Goal: Task Accomplishment & Management: Use online tool/utility

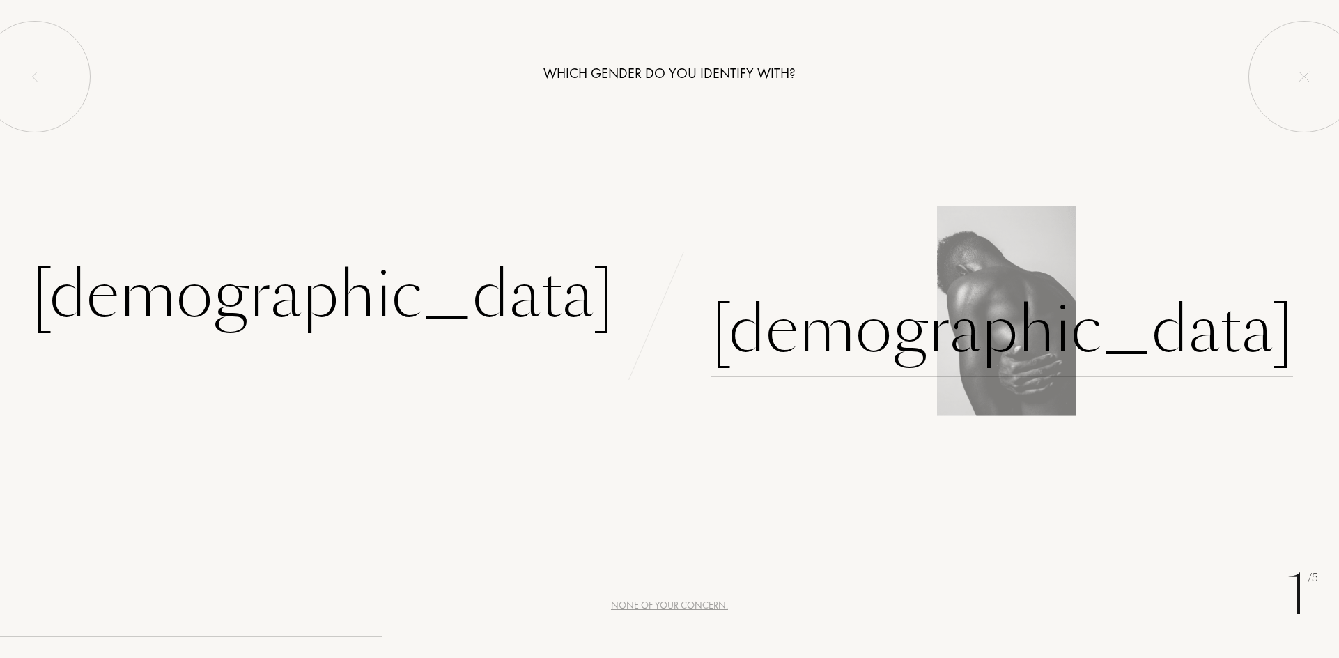
click at [782, 333] on div "[DEMOGRAPHIC_DATA]" at bounding box center [1003, 330] width 582 height 94
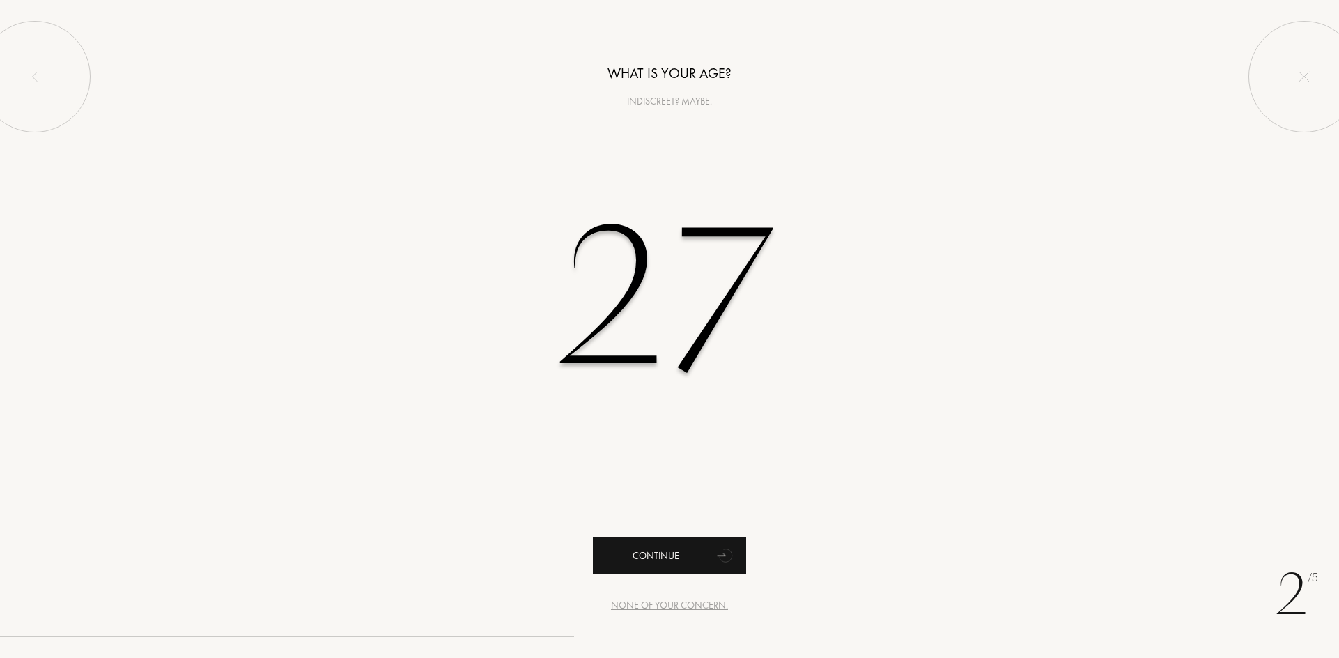
type input "27"
click at [693, 550] on div "Continue" at bounding box center [669, 555] width 153 height 37
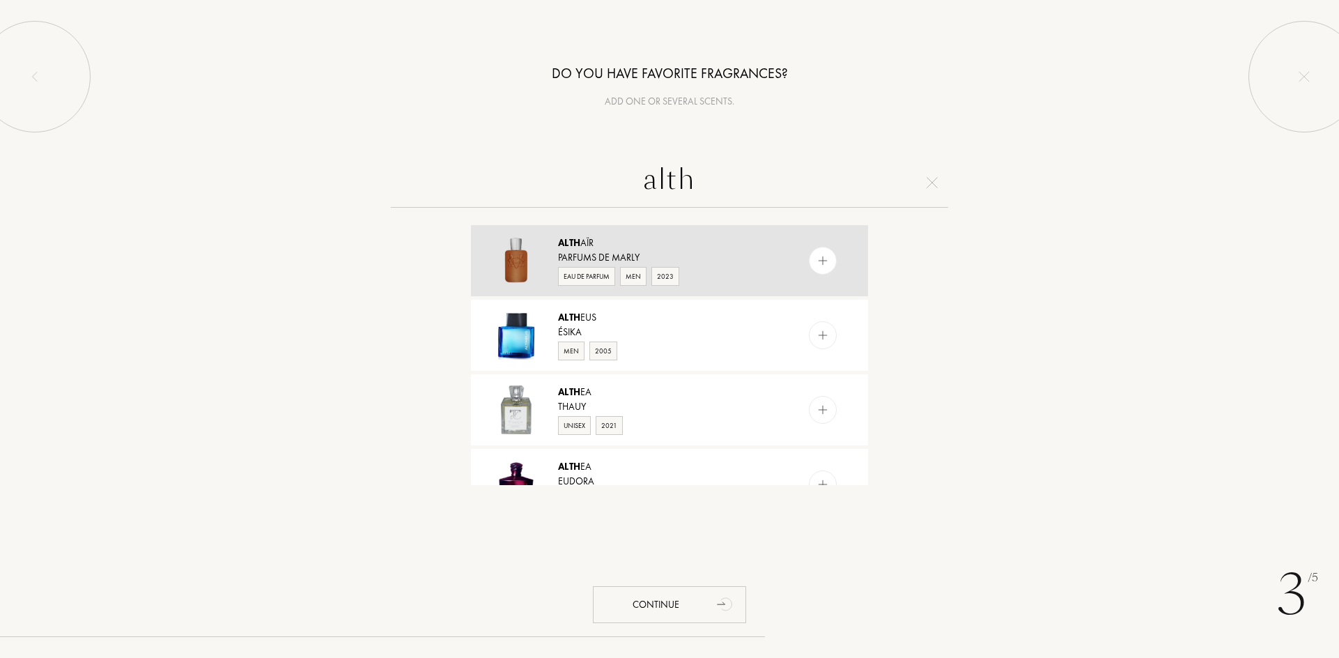
type input "alth"
click at [737, 263] on div "Parfums de Marly" at bounding box center [669, 257] width 222 height 15
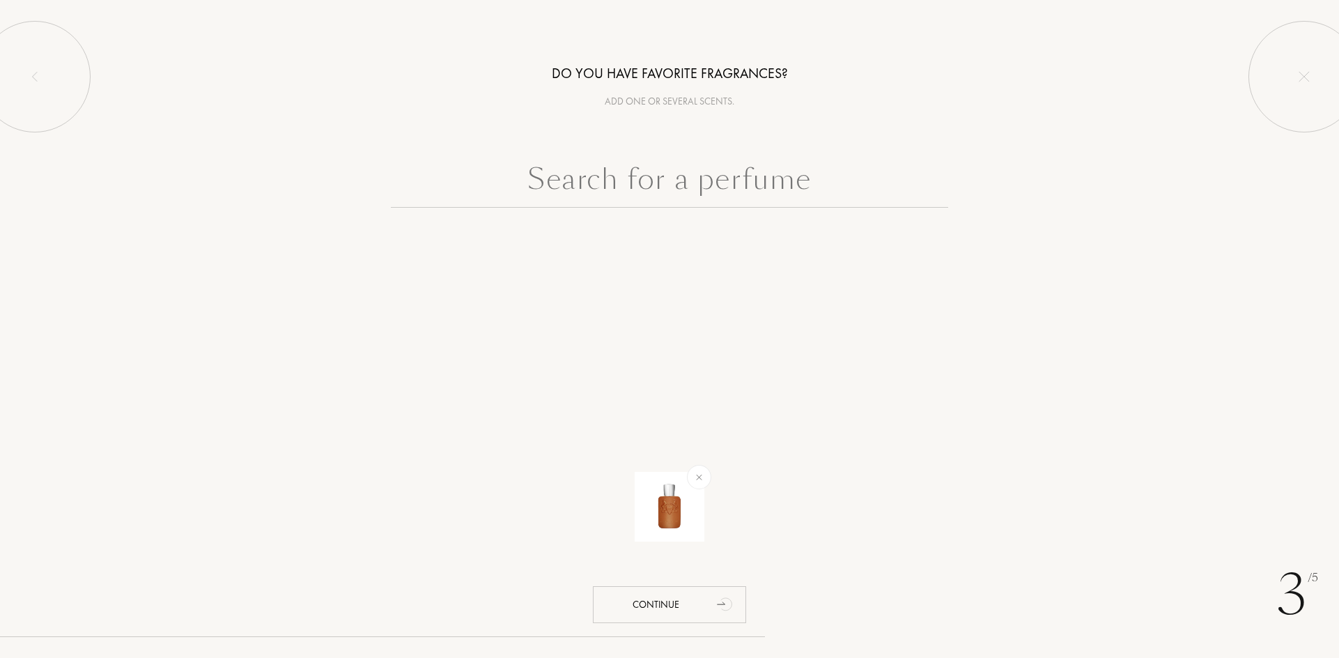
click at [764, 471] on div at bounding box center [669, 508] width 1005 height 98
click at [705, 384] on div "3 /5 Do you have favorite fragrances? Add one or several scents. Continue" at bounding box center [669, 329] width 1339 height 658
click at [704, 185] on input "text" at bounding box center [670, 182] width 558 height 50
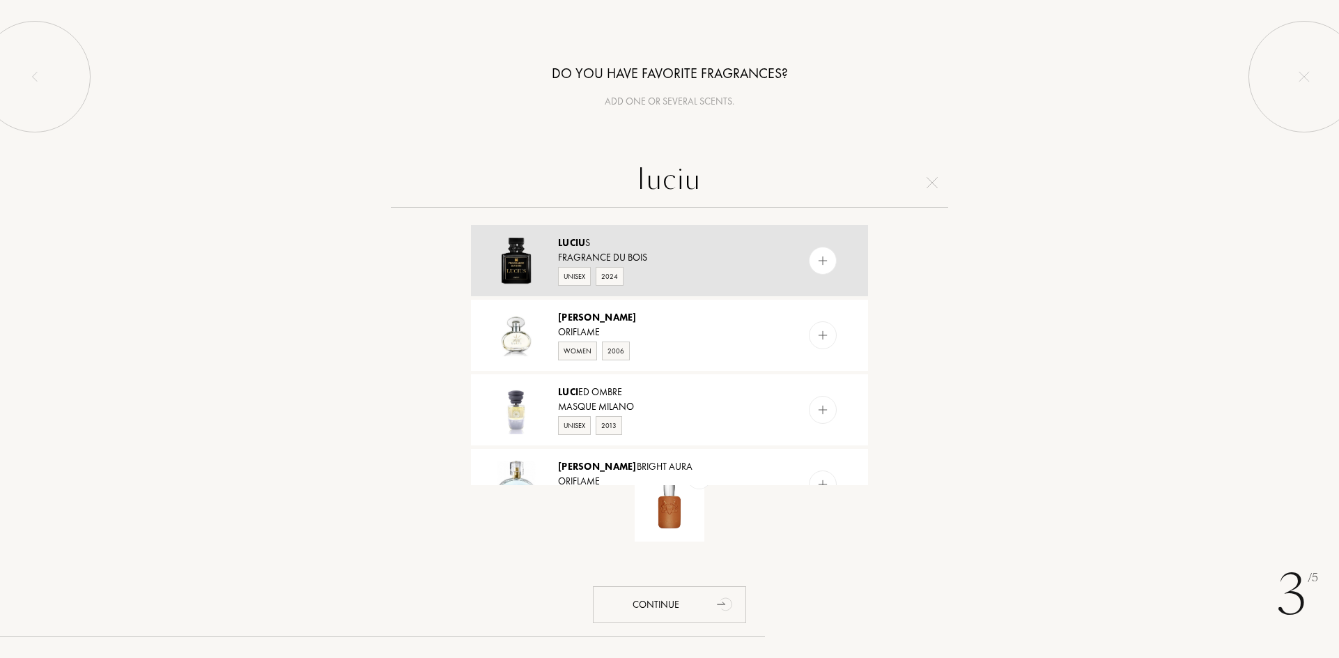
type input "luciu"
click at [673, 266] on div "Unisex 2024" at bounding box center [669, 275] width 222 height 21
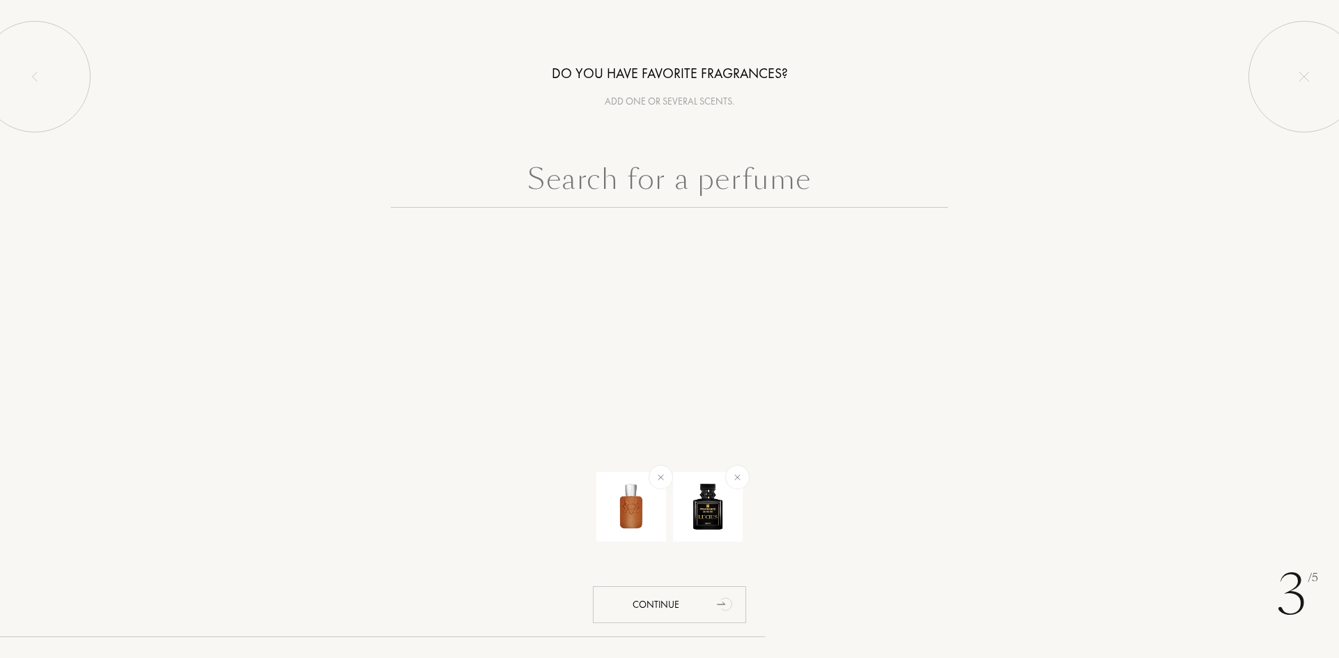
click at [705, 186] on input "text" at bounding box center [670, 182] width 558 height 50
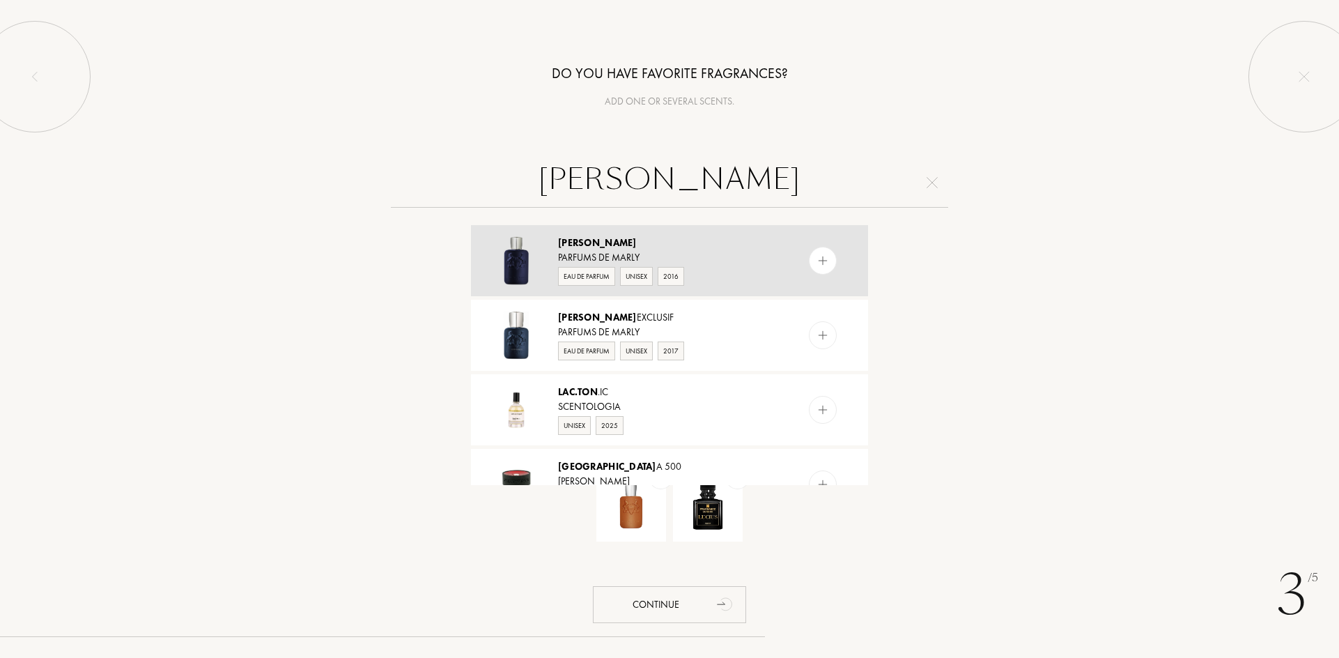
type input "[PERSON_NAME]"
click at [734, 276] on div "Eau de Parfum Unisex 2016" at bounding box center [669, 275] width 222 height 21
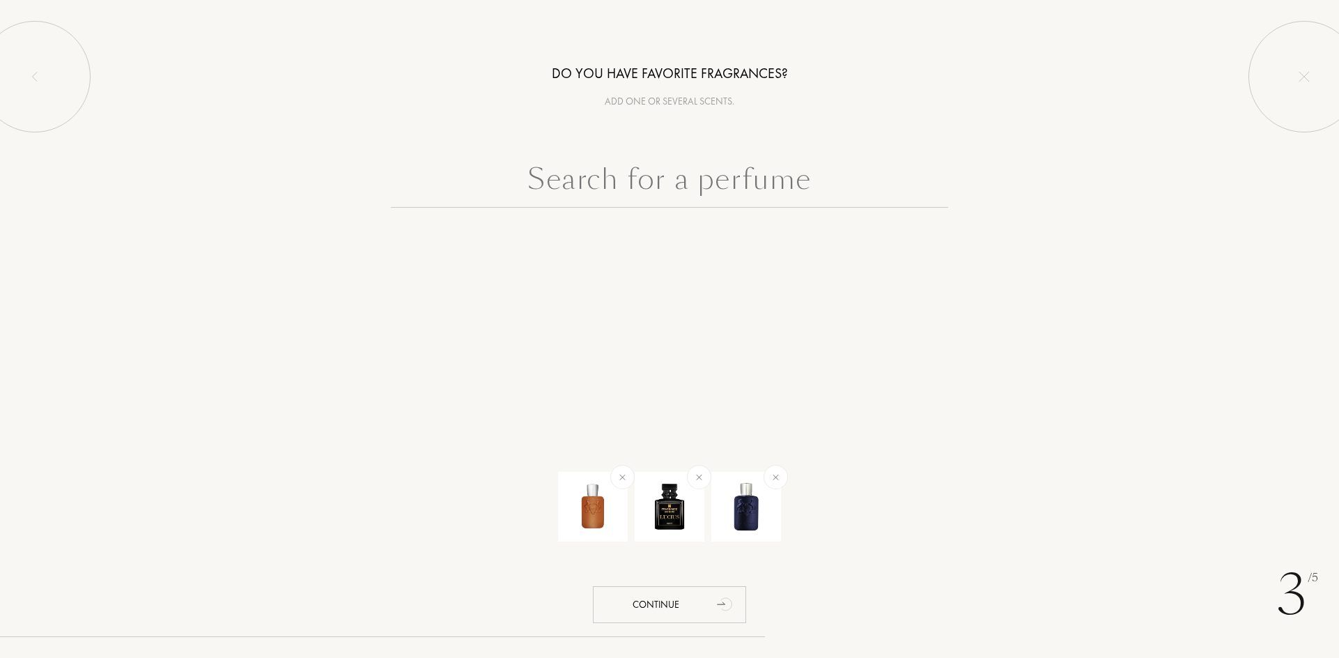
click at [671, 194] on input "text" at bounding box center [670, 182] width 558 height 50
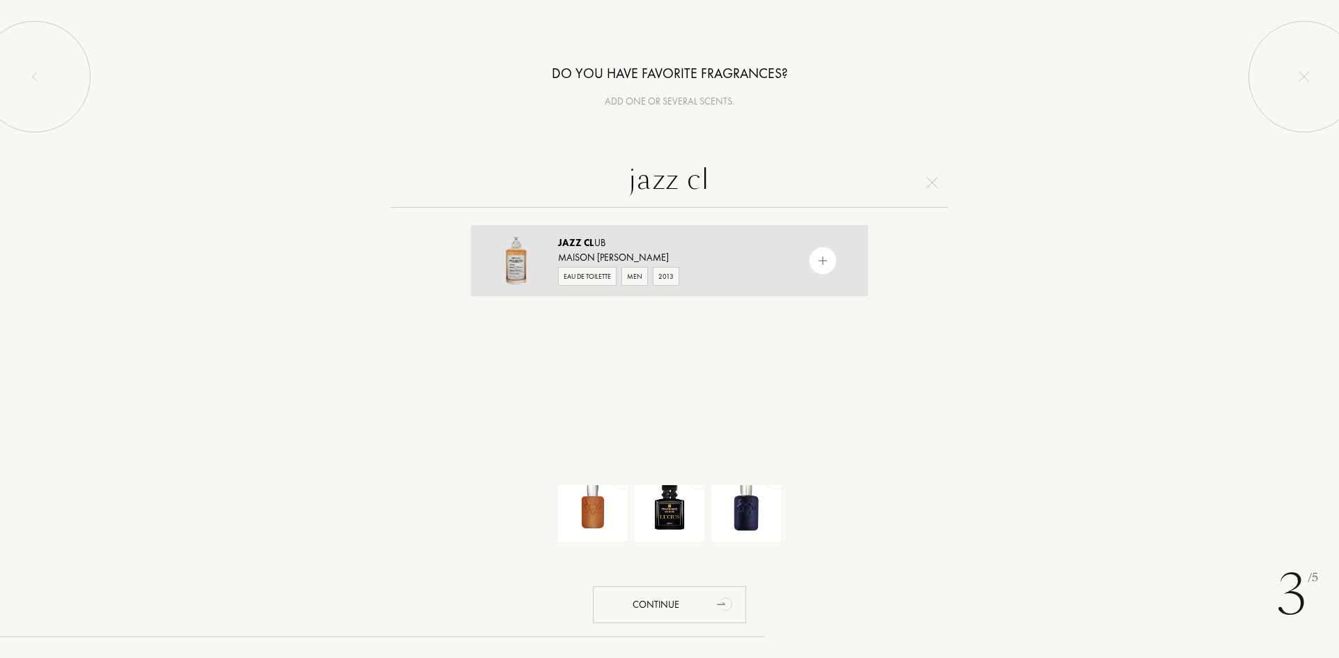
type input "jazz cl"
click at [741, 266] on div "Eau de Toilette Men 2013" at bounding box center [669, 275] width 222 height 21
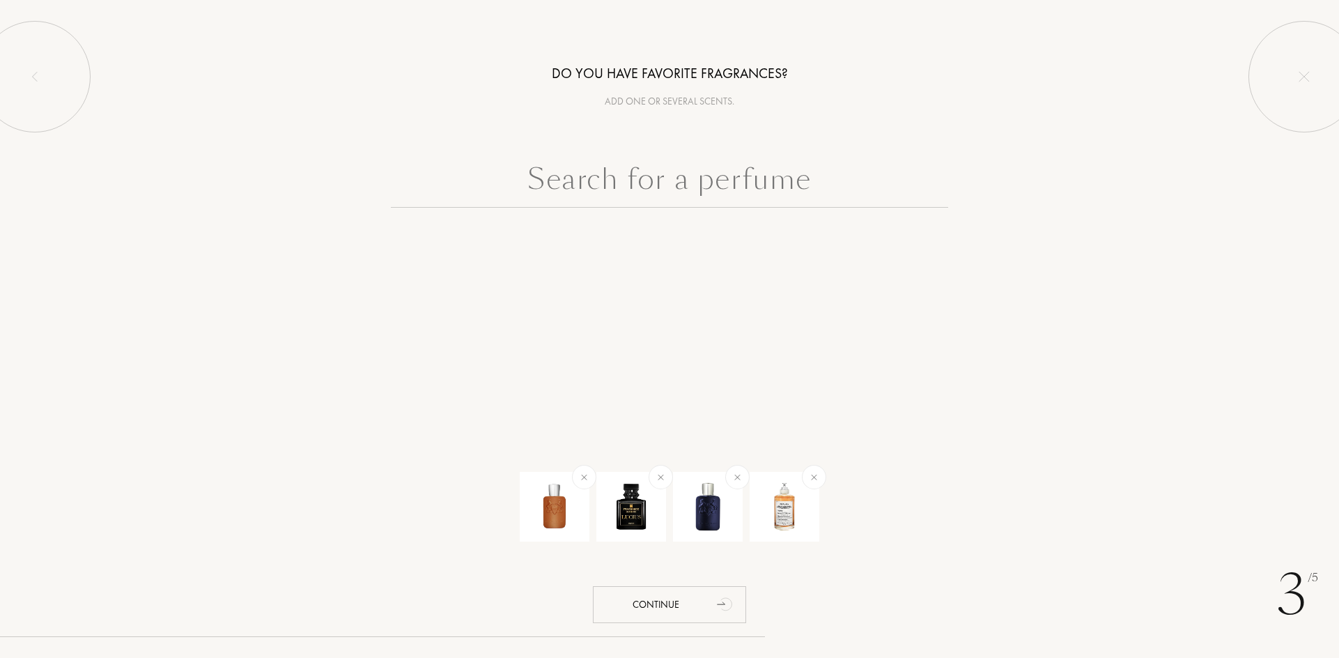
click at [695, 194] on input "text" at bounding box center [670, 182] width 558 height 50
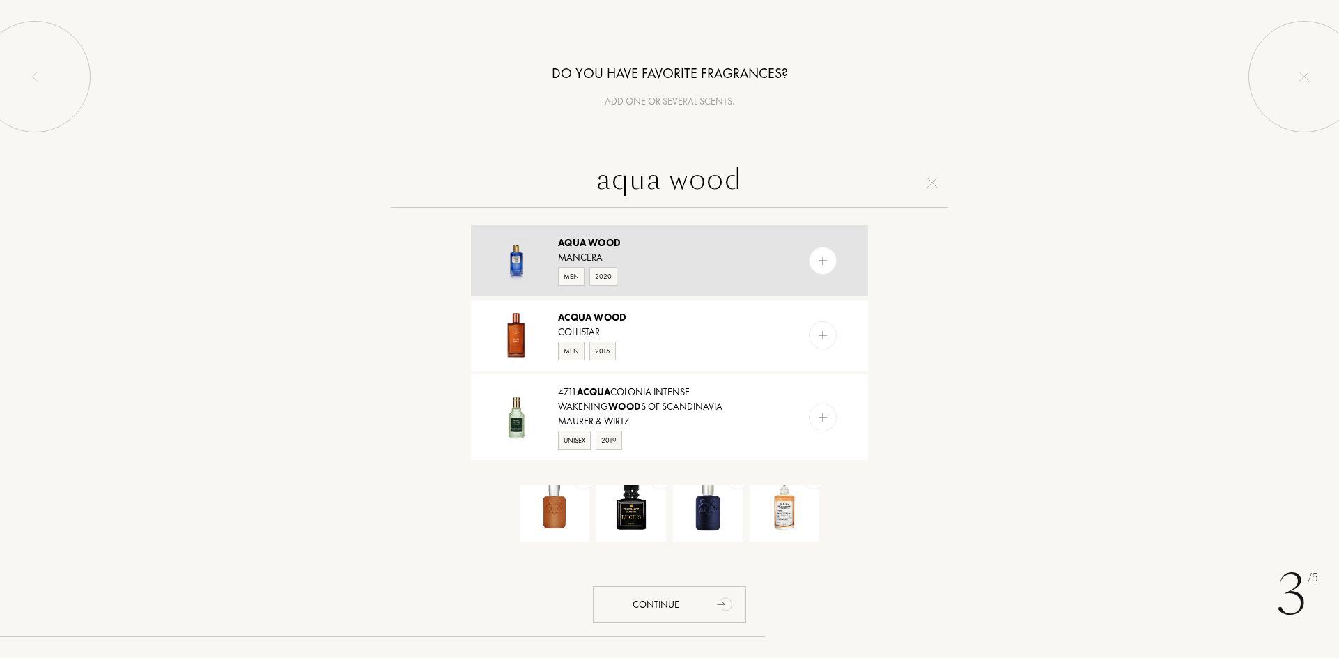
type input "aqua wood"
click at [696, 257] on div "Mancera" at bounding box center [669, 257] width 222 height 15
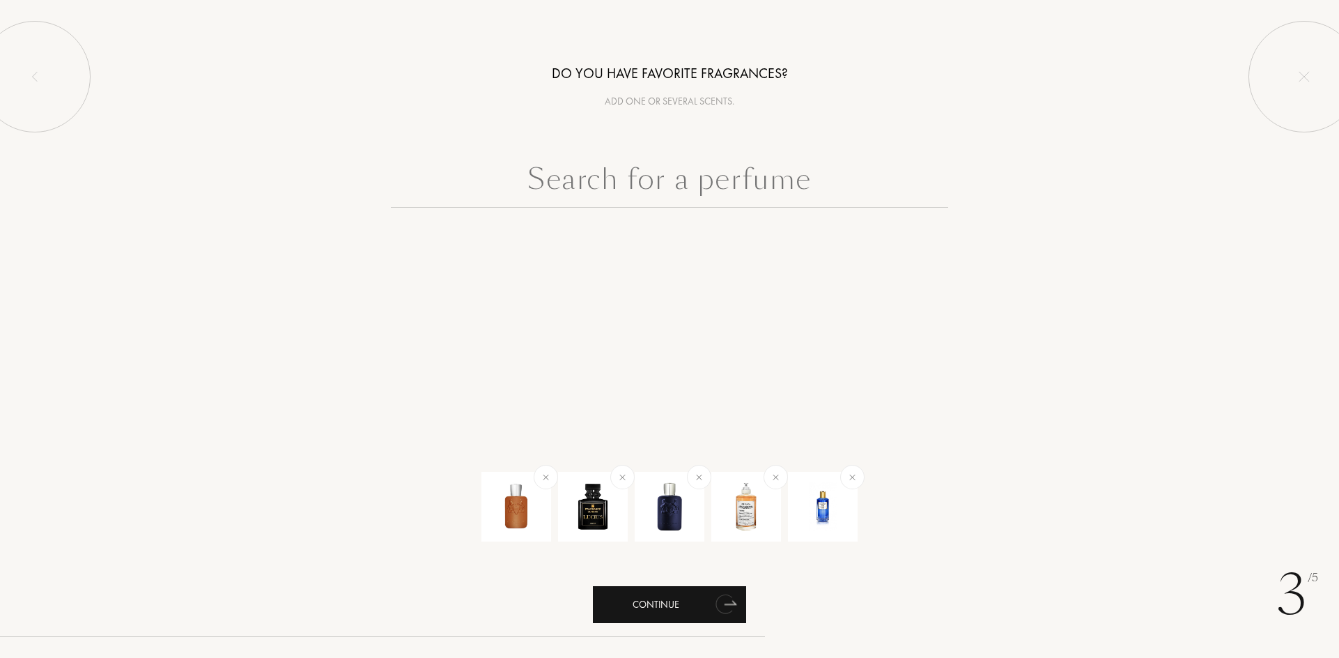
click at [698, 614] on div "Continue" at bounding box center [669, 604] width 153 height 37
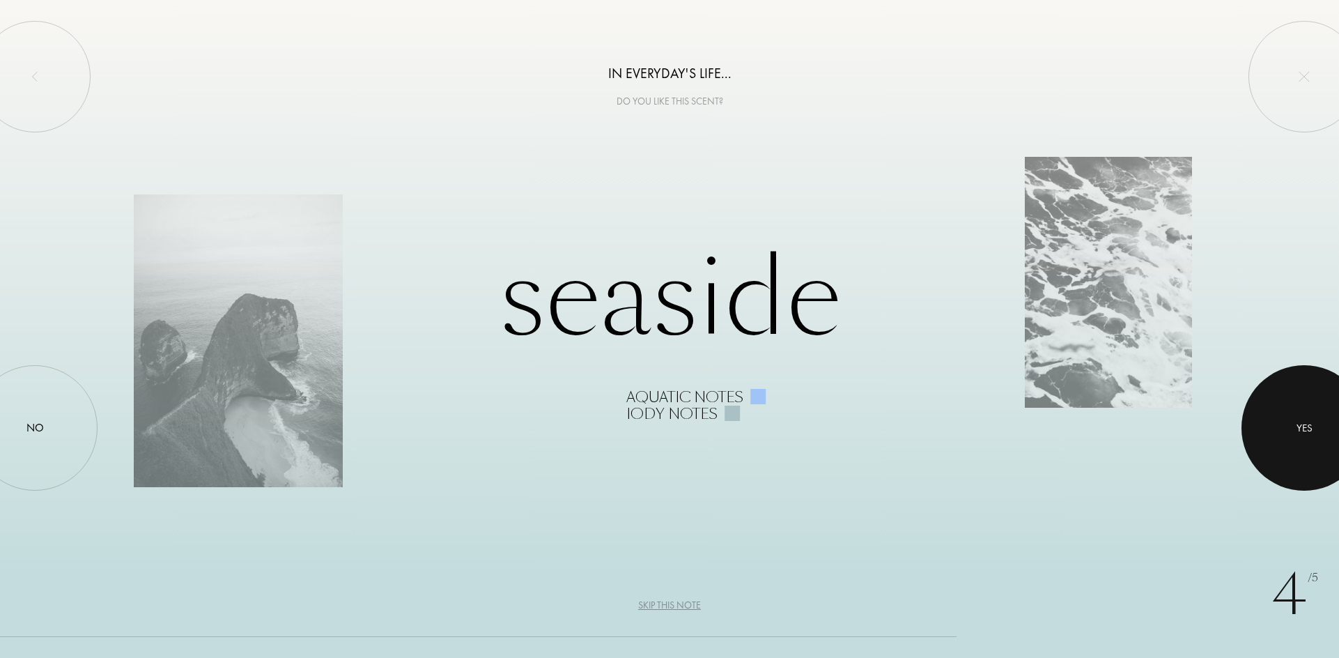
click at [1330, 443] on div at bounding box center [1304, 427] width 125 height 125
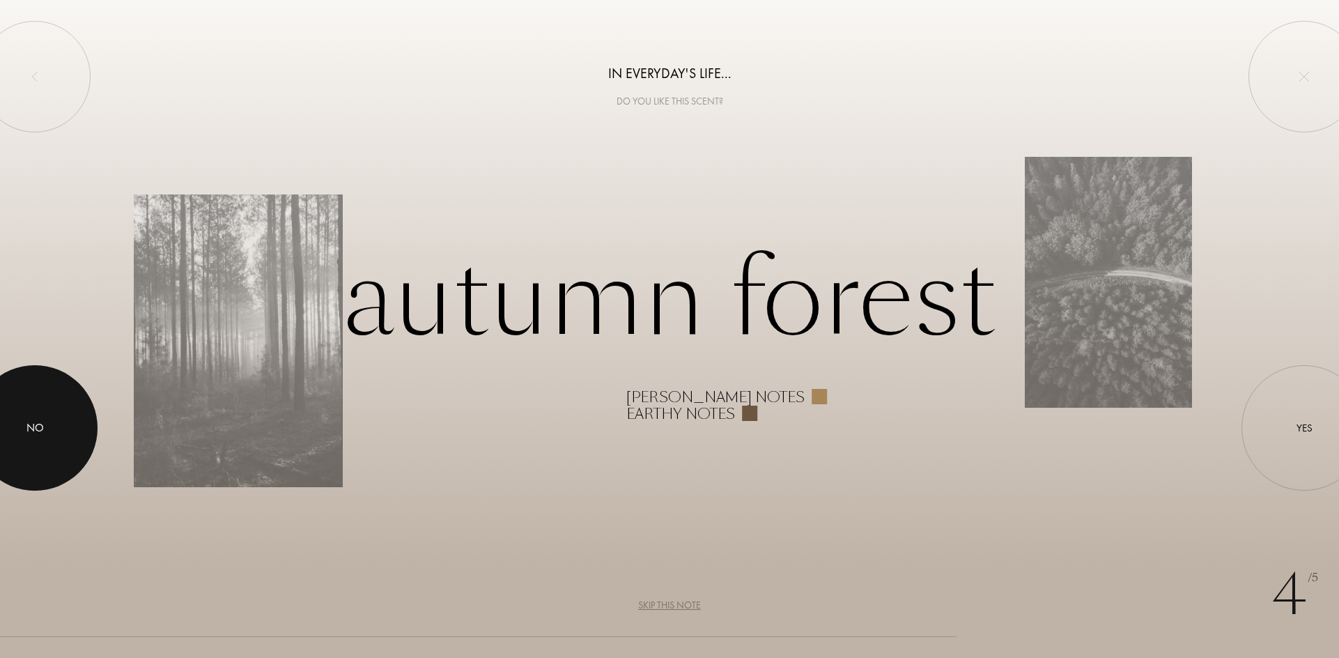
click at [24, 452] on div at bounding box center [34, 427] width 125 height 125
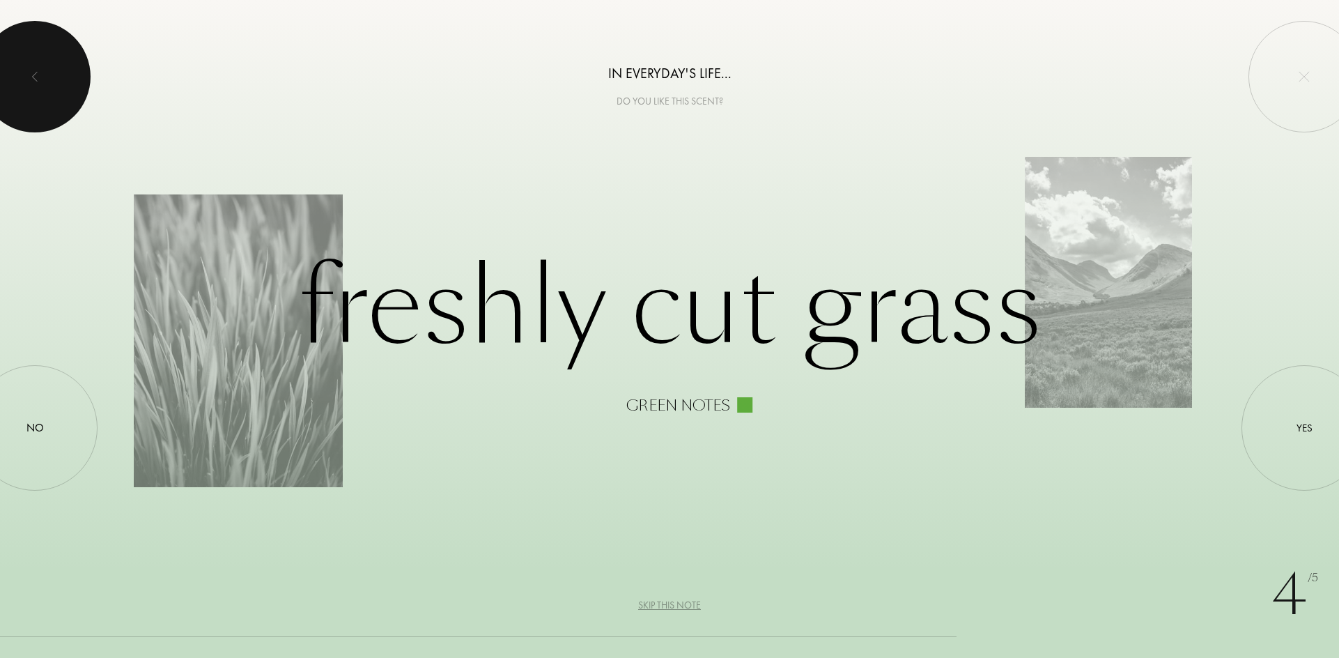
click at [44, 91] on div at bounding box center [35, 77] width 112 height 112
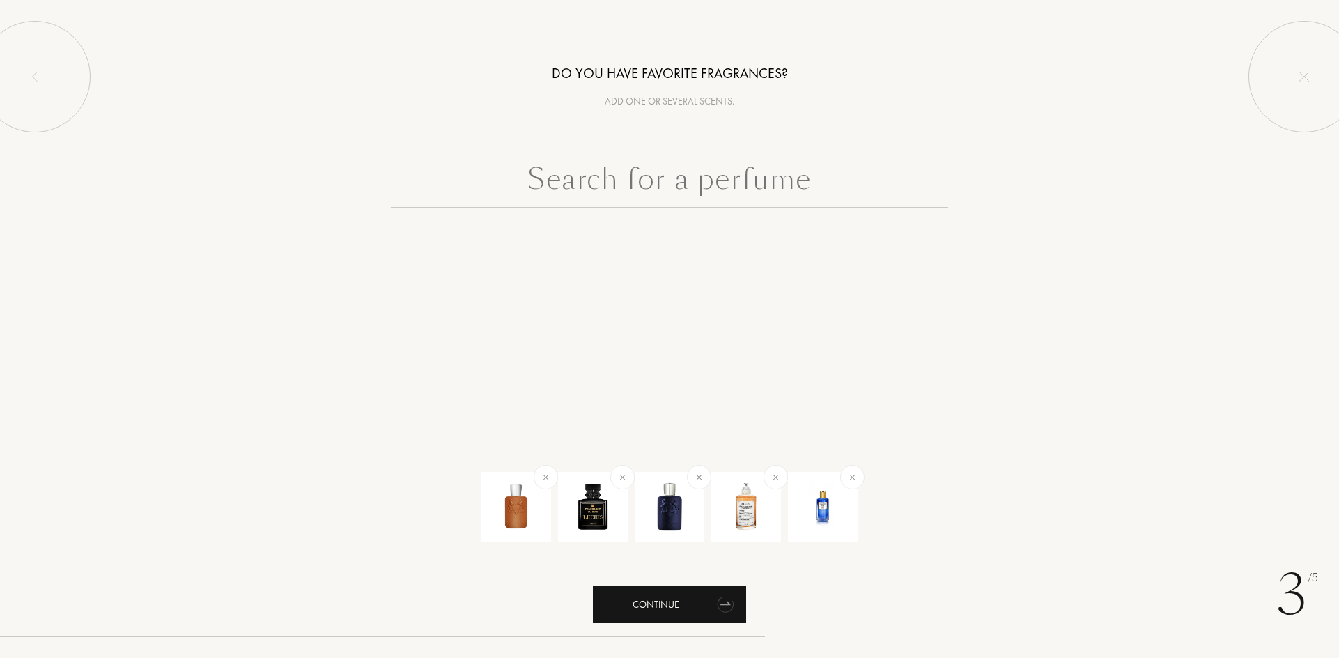
click at [710, 606] on div "Continue" at bounding box center [669, 604] width 153 height 37
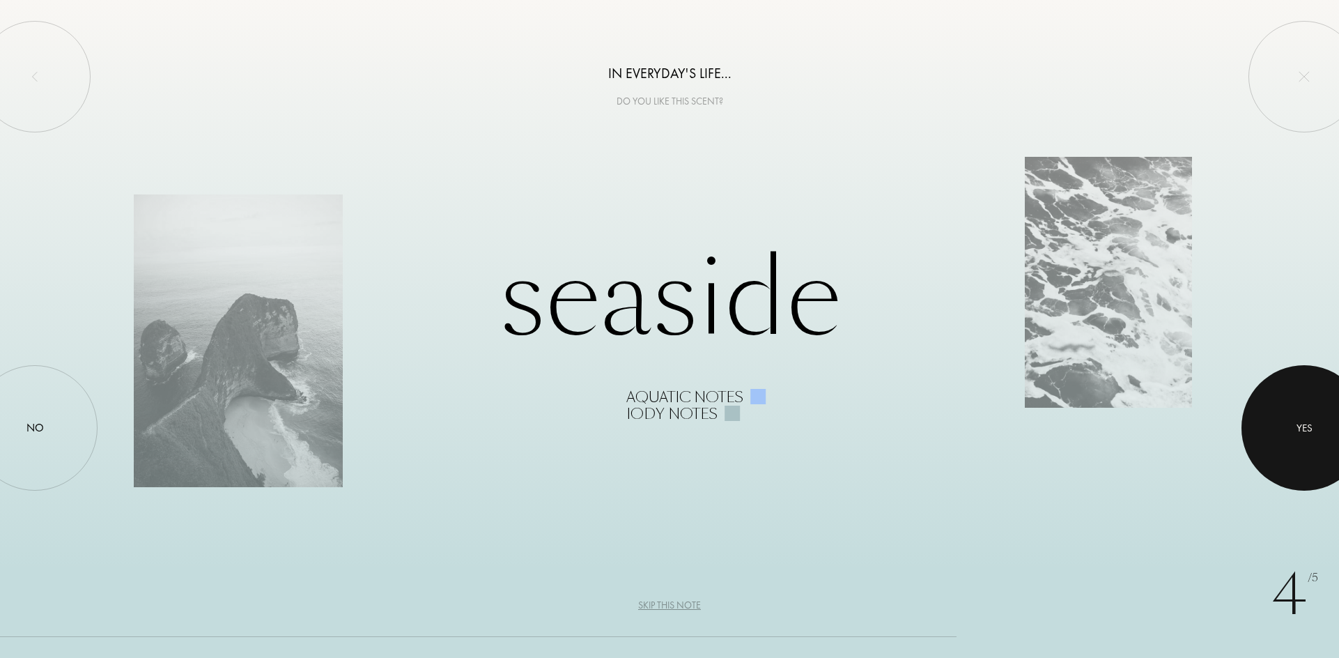
click at [1293, 431] on div at bounding box center [1304, 427] width 125 height 125
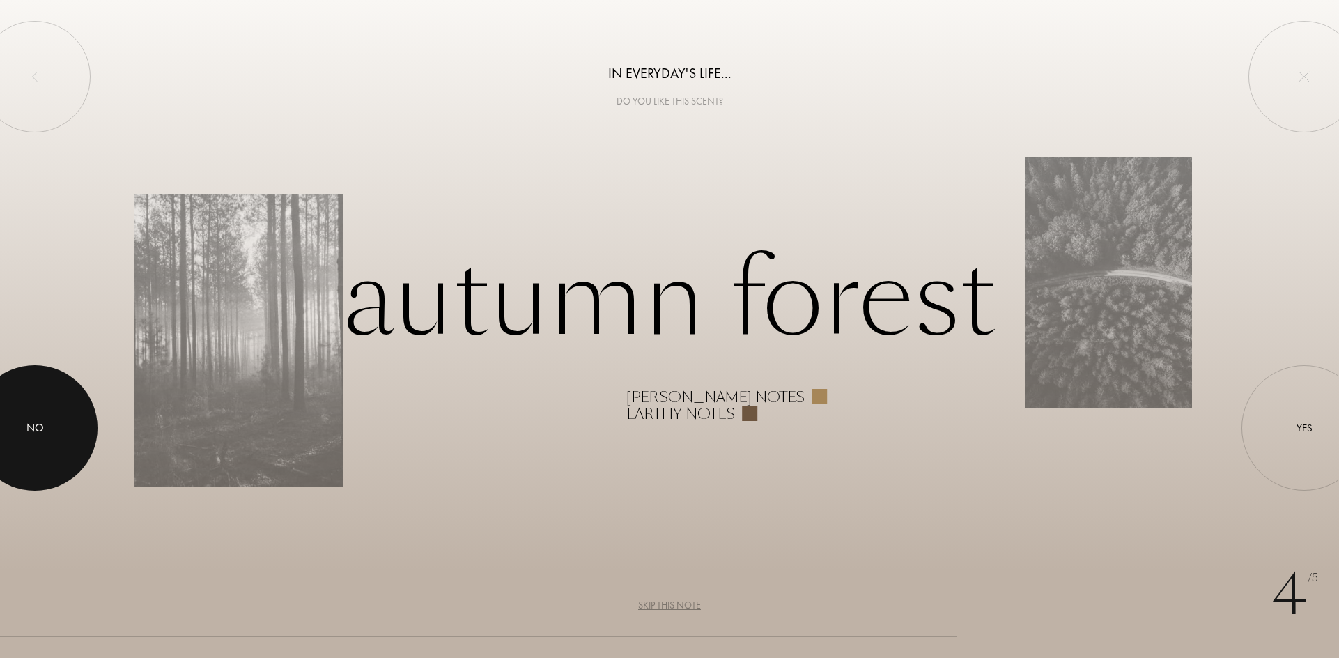
click at [58, 433] on div at bounding box center [34, 427] width 125 height 125
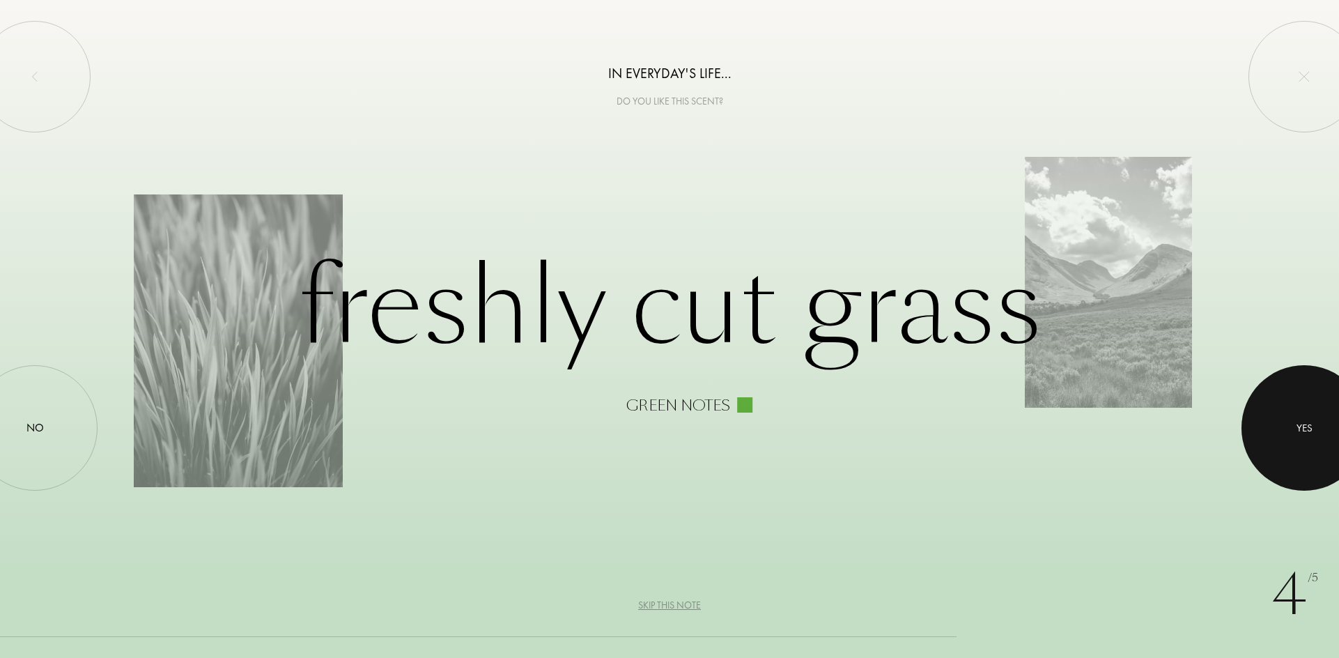
click at [1316, 445] on div at bounding box center [1304, 427] width 125 height 125
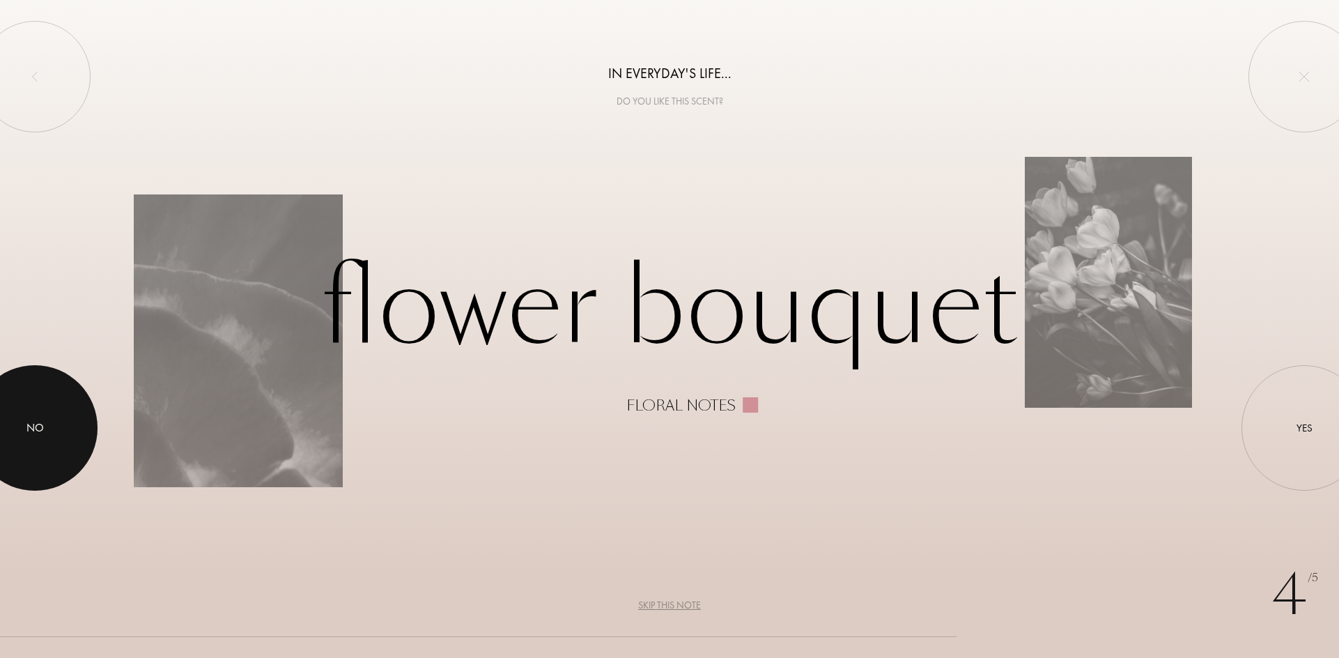
click at [50, 415] on div at bounding box center [34, 427] width 125 height 125
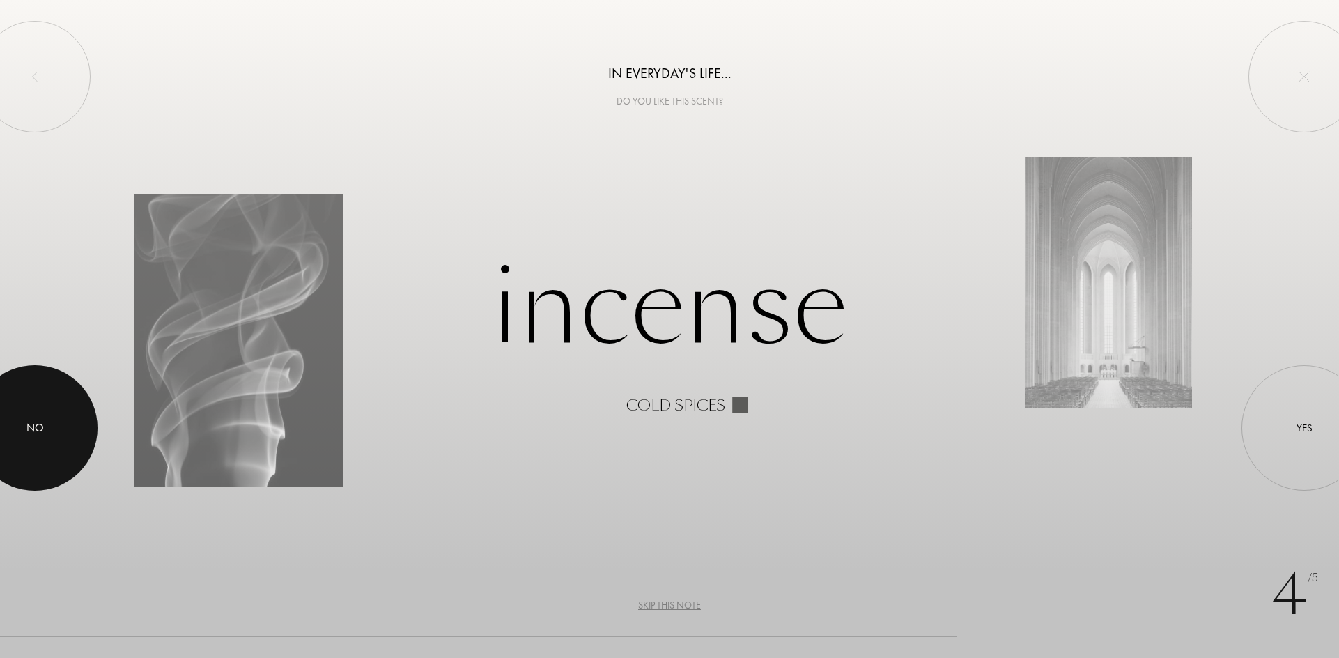
click at [47, 437] on div at bounding box center [34, 427] width 125 height 125
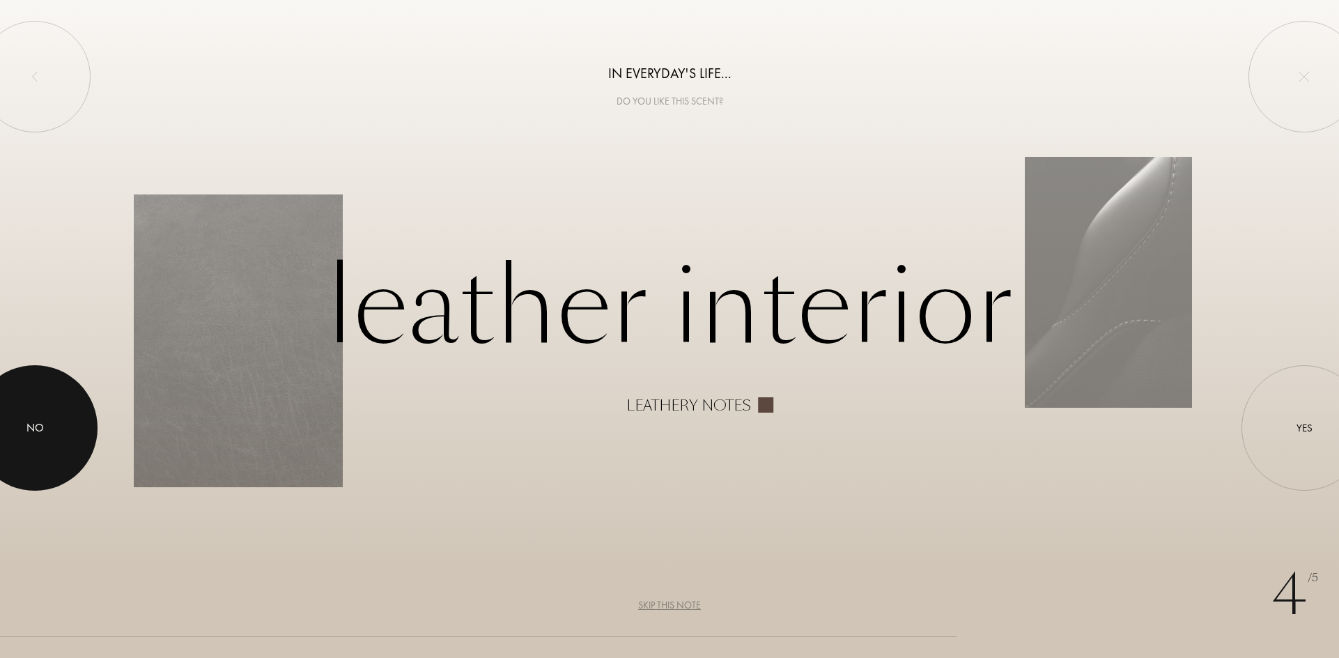
click at [44, 449] on div at bounding box center [34, 427] width 125 height 125
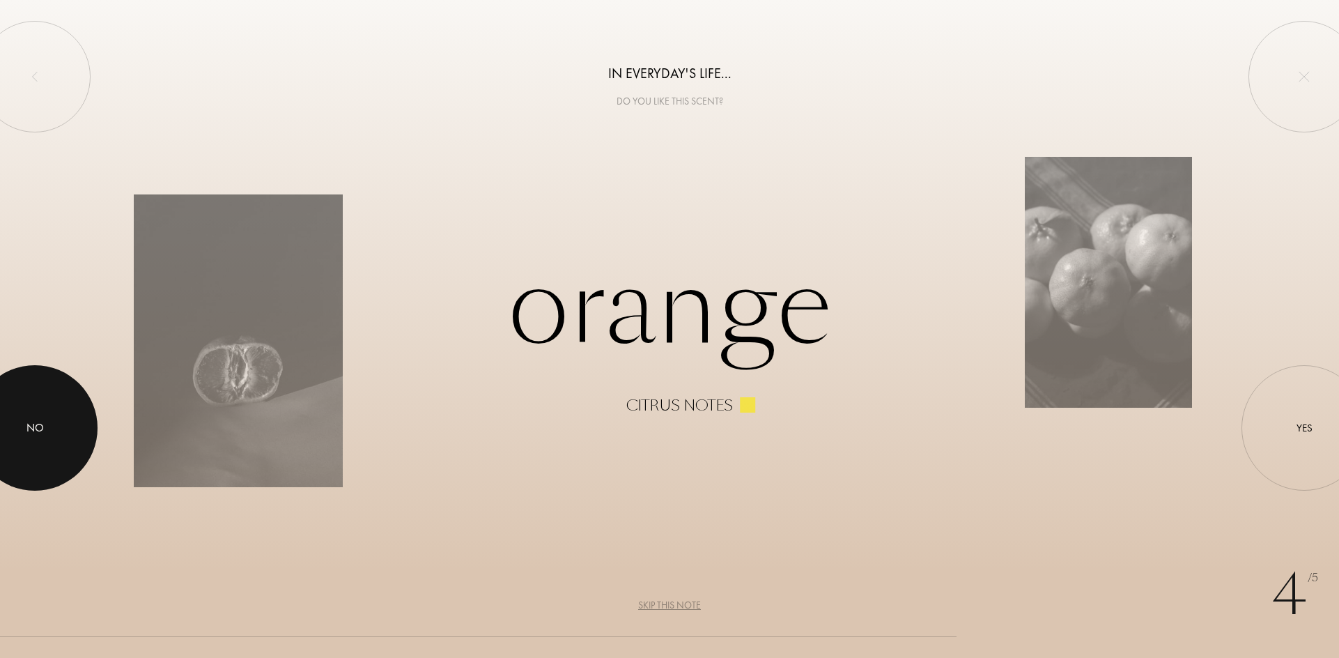
click at [6, 454] on div at bounding box center [34, 427] width 125 height 125
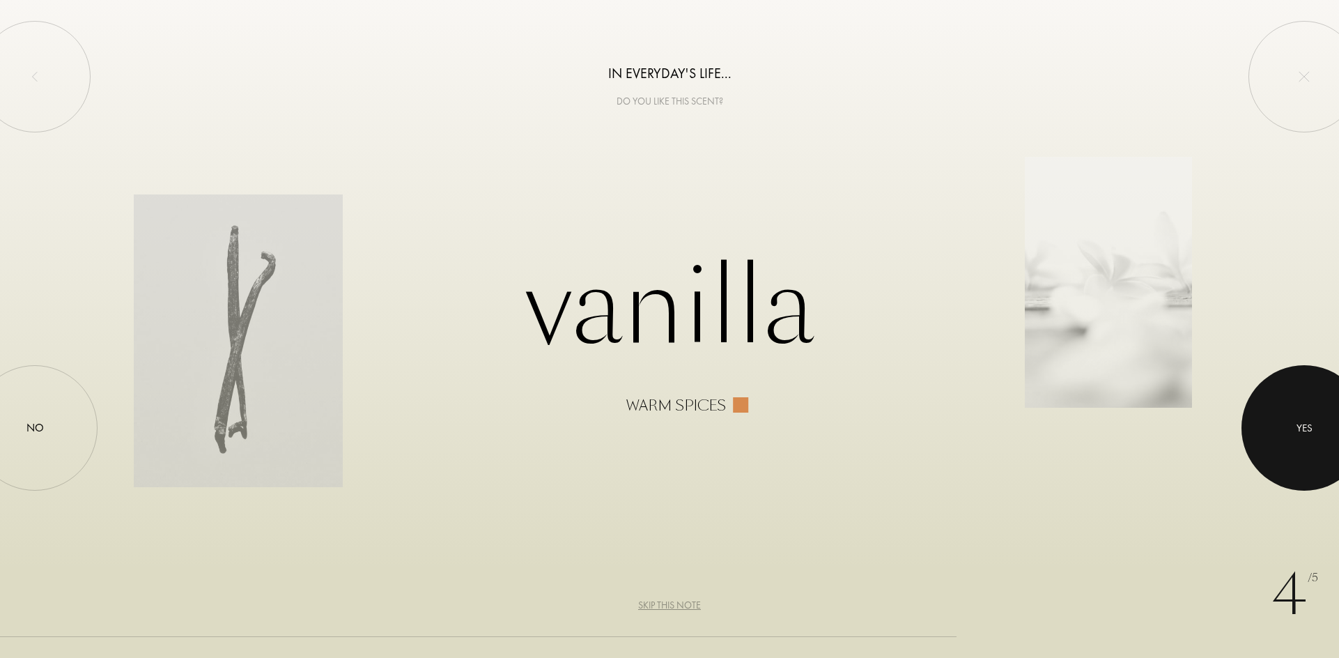
click at [1305, 459] on div at bounding box center [1304, 427] width 125 height 125
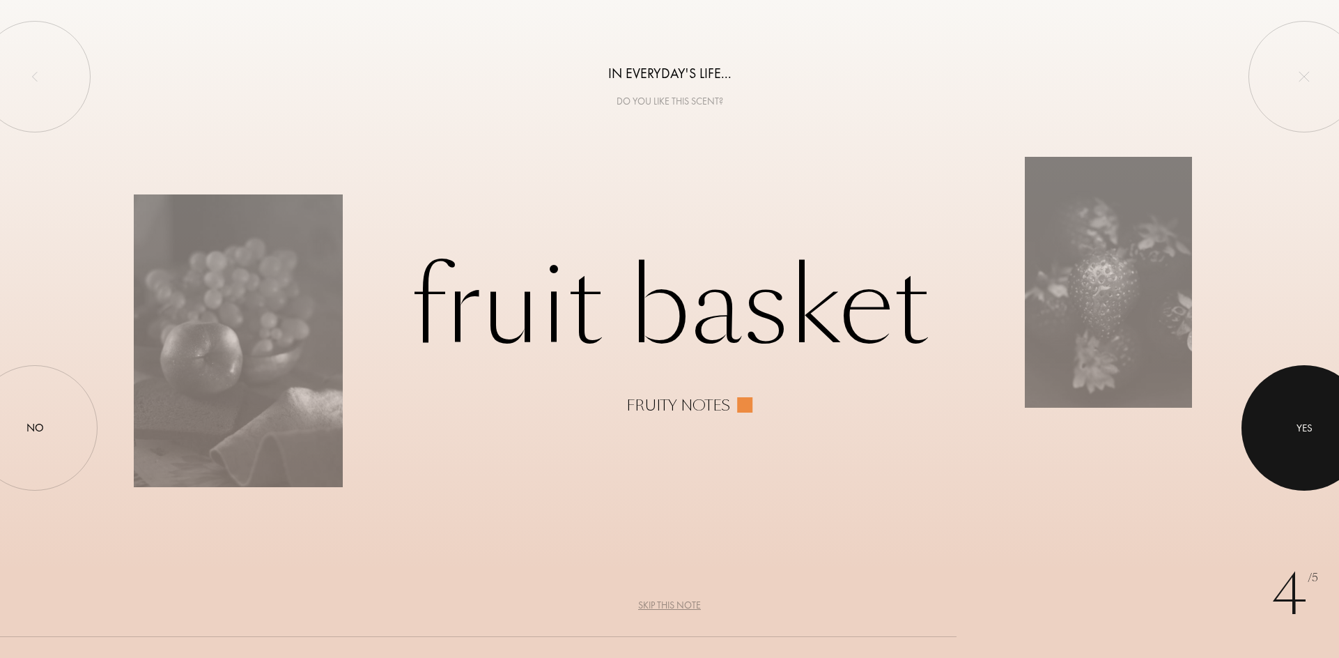
click at [1303, 426] on div "Yes" at bounding box center [1305, 428] width 16 height 16
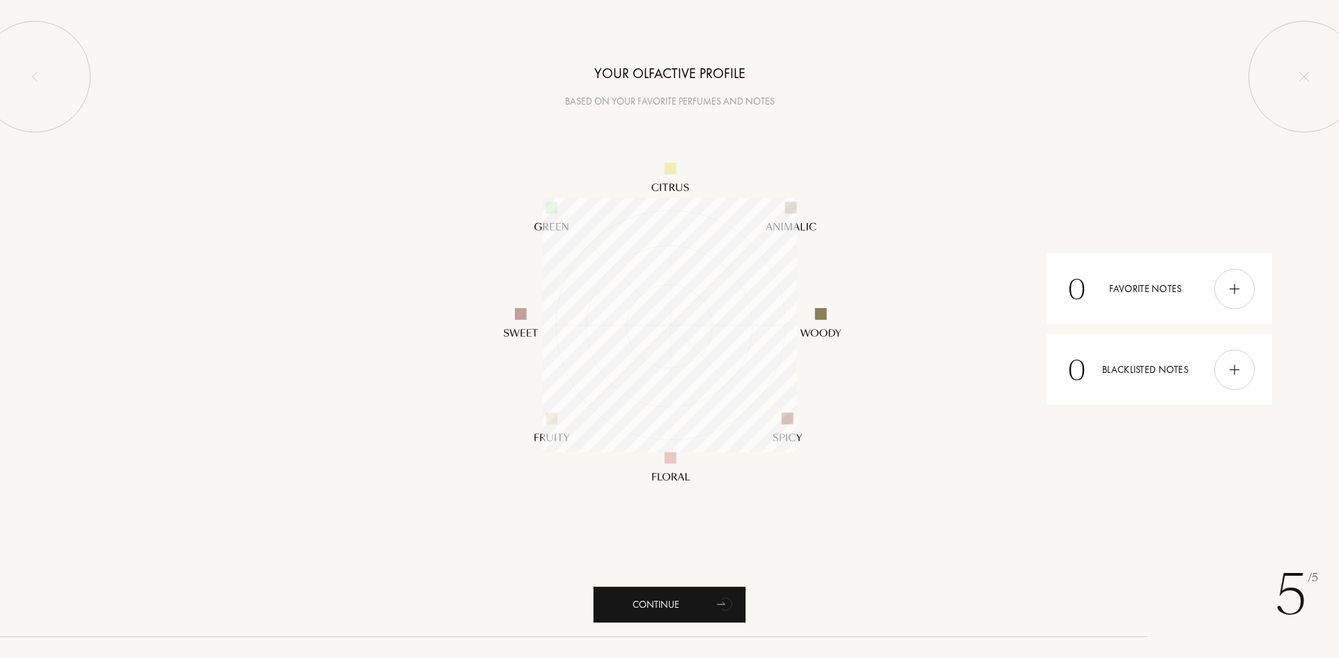
scroll to position [254, 254]
click at [1233, 293] on img at bounding box center [1234, 288] width 15 height 15
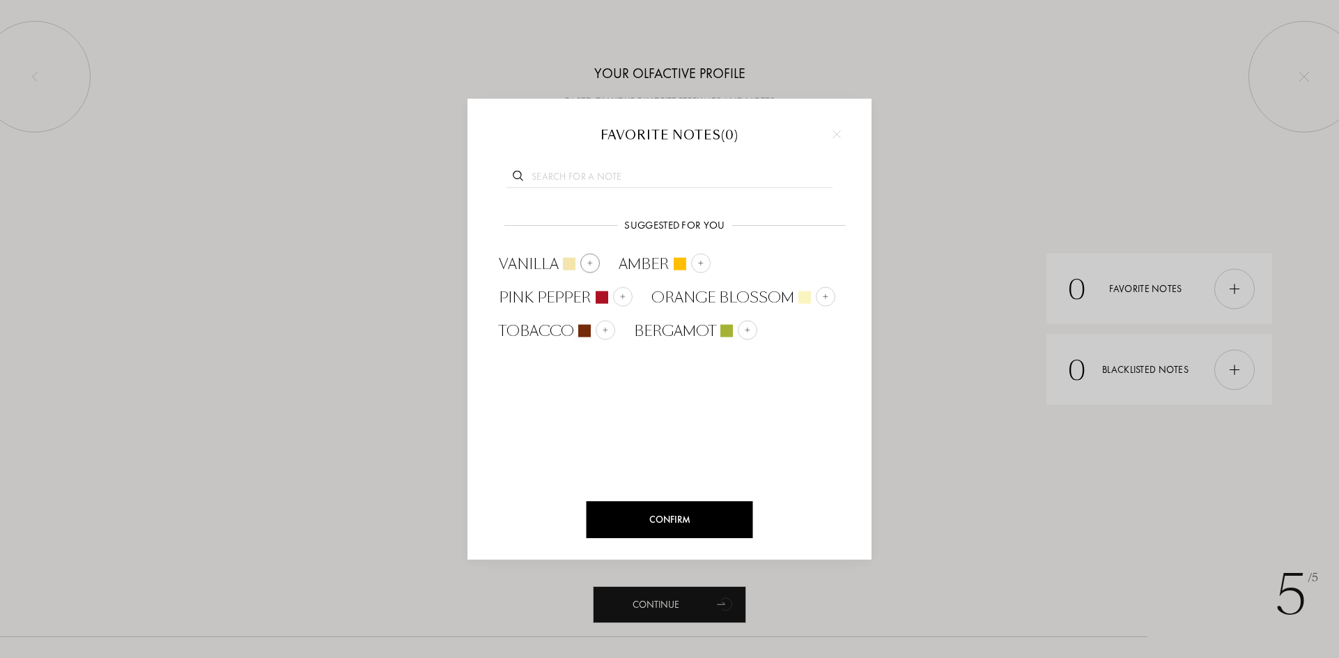
click at [589, 266] on img at bounding box center [590, 262] width 7 height 7
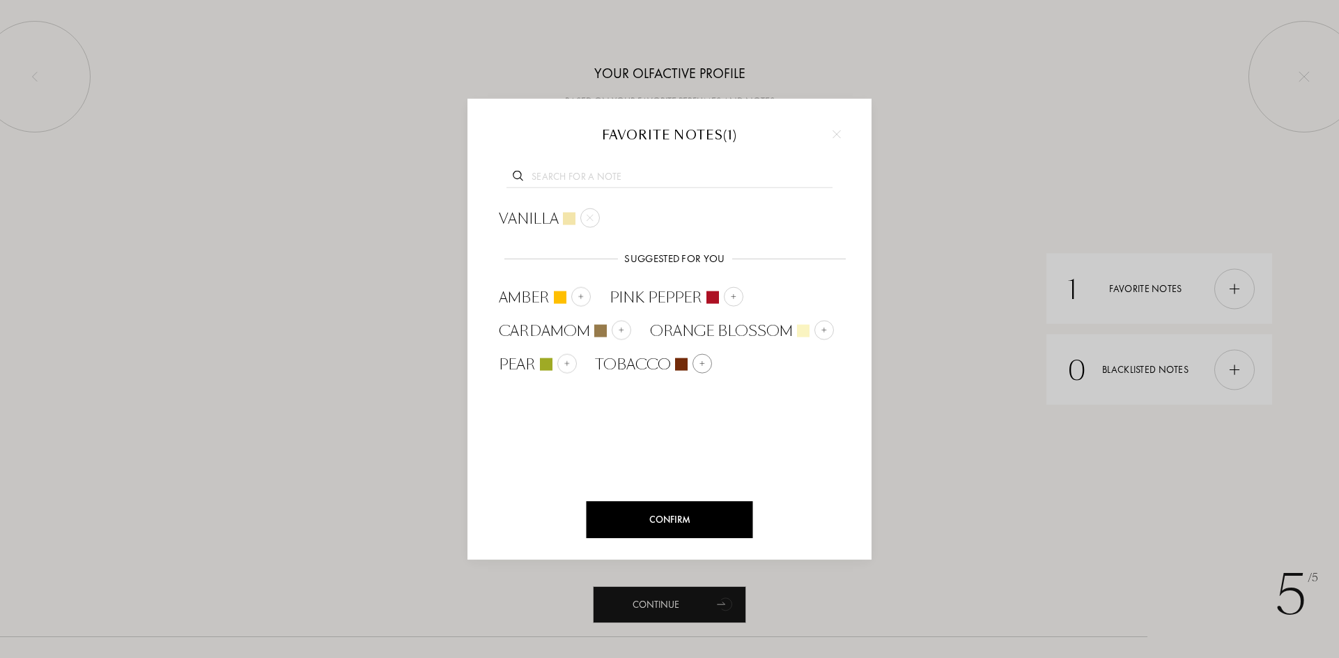
click at [699, 367] on img at bounding box center [702, 363] width 7 height 7
click at [583, 296] on img at bounding box center [581, 296] width 7 height 7
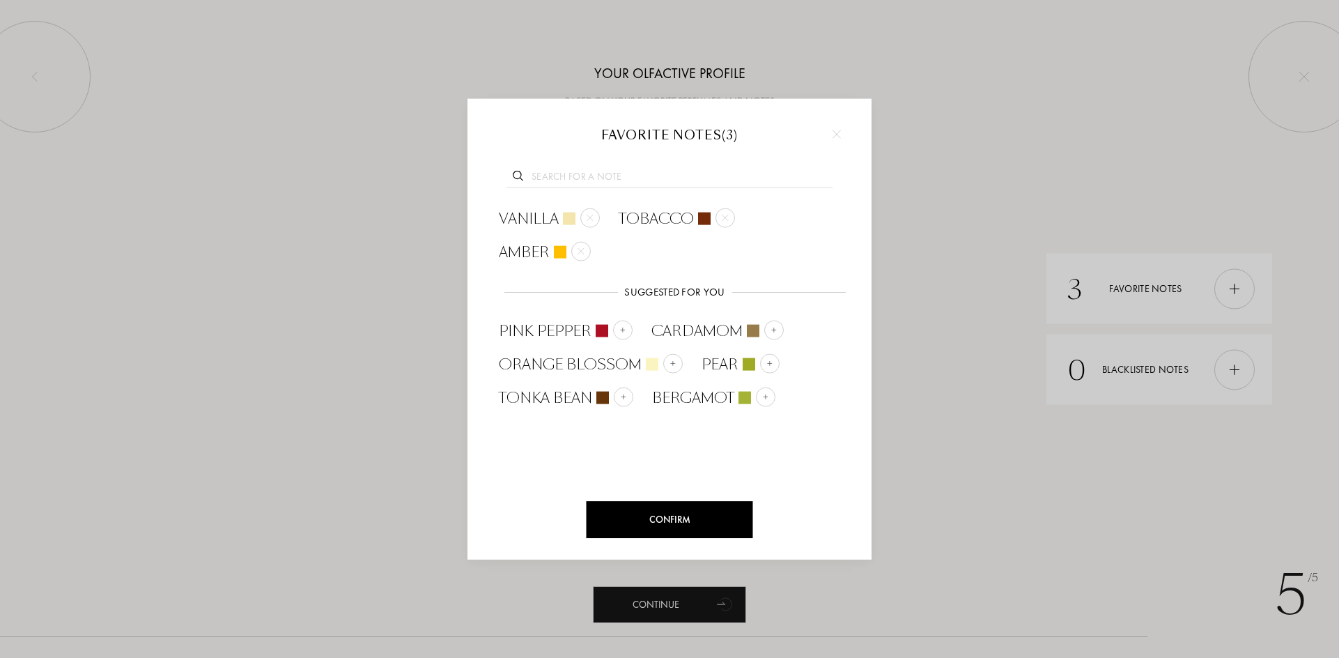
click at [720, 521] on div "Confirm" at bounding box center [670, 519] width 167 height 37
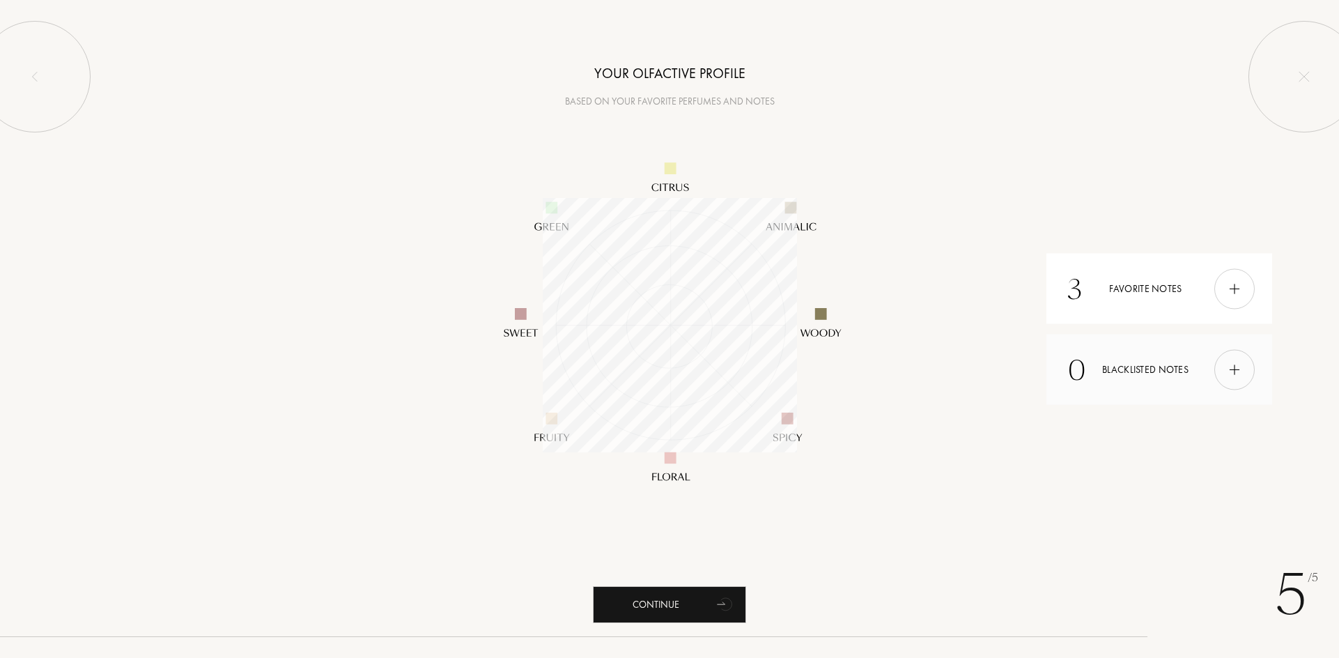
click at [1233, 378] on div at bounding box center [1235, 369] width 40 height 40
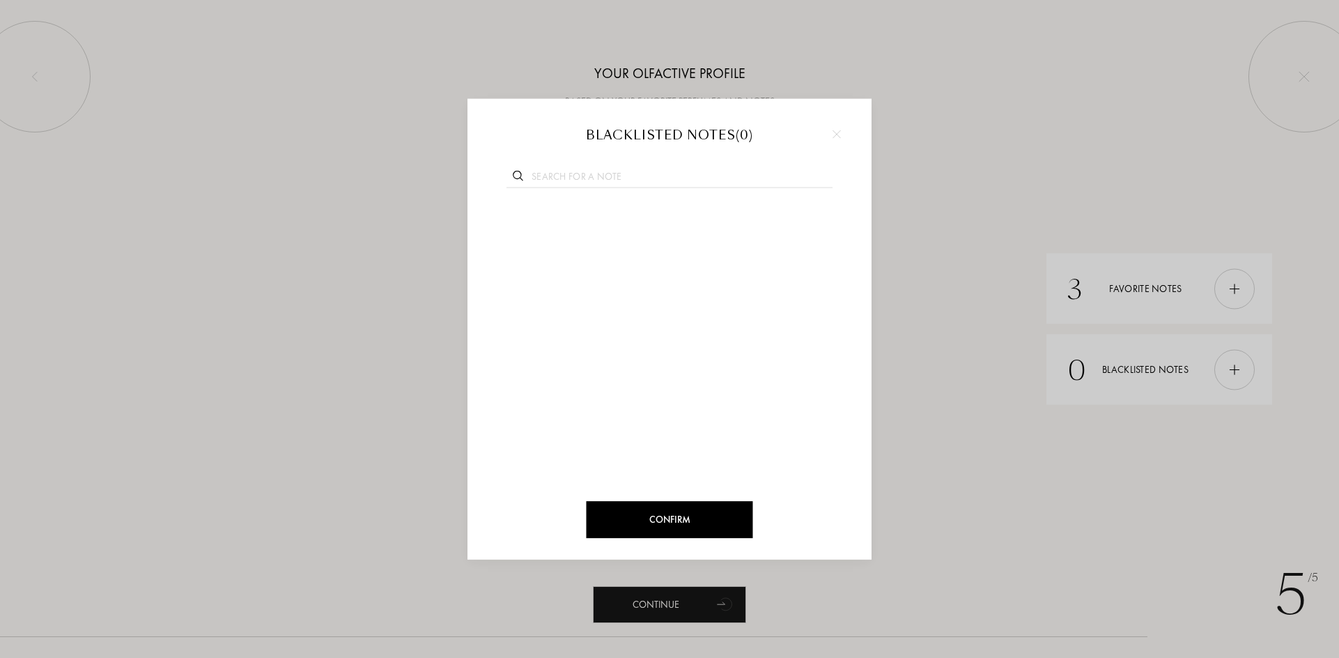
click at [587, 181] on input "text" at bounding box center [670, 178] width 326 height 19
click at [841, 129] on div at bounding box center [837, 134] width 21 height 21
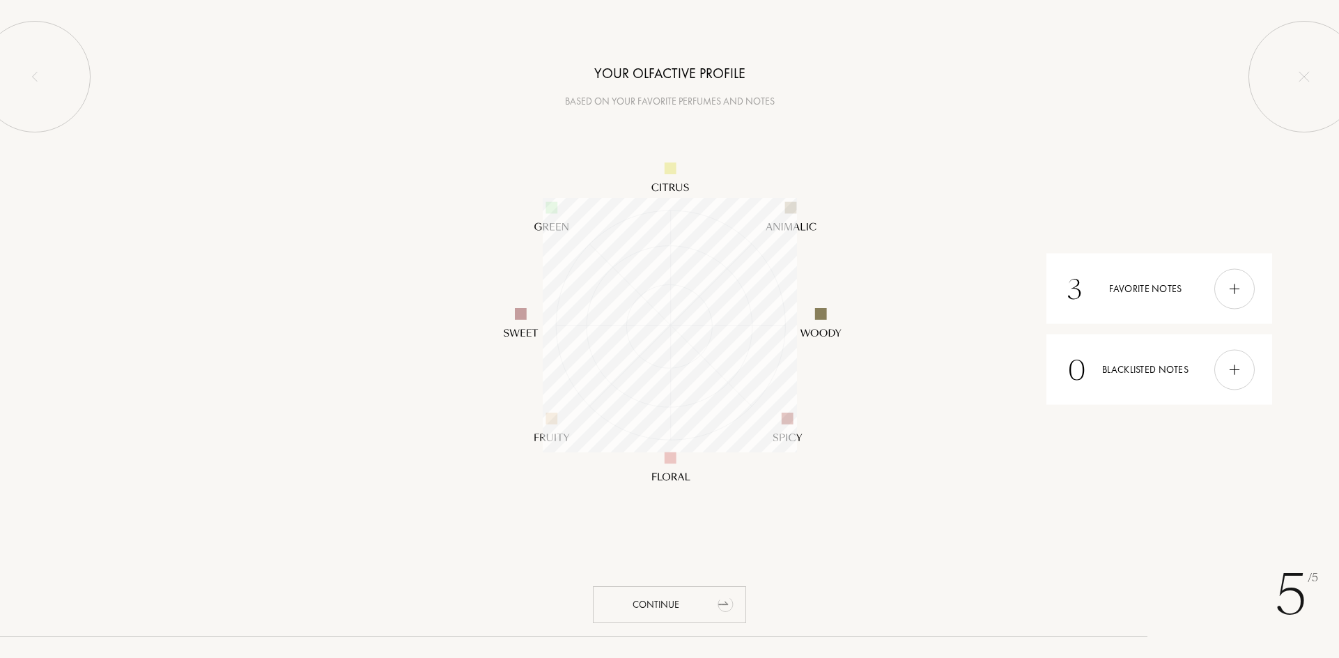
click at [714, 613] on icon "animation" at bounding box center [726, 604] width 28 height 28
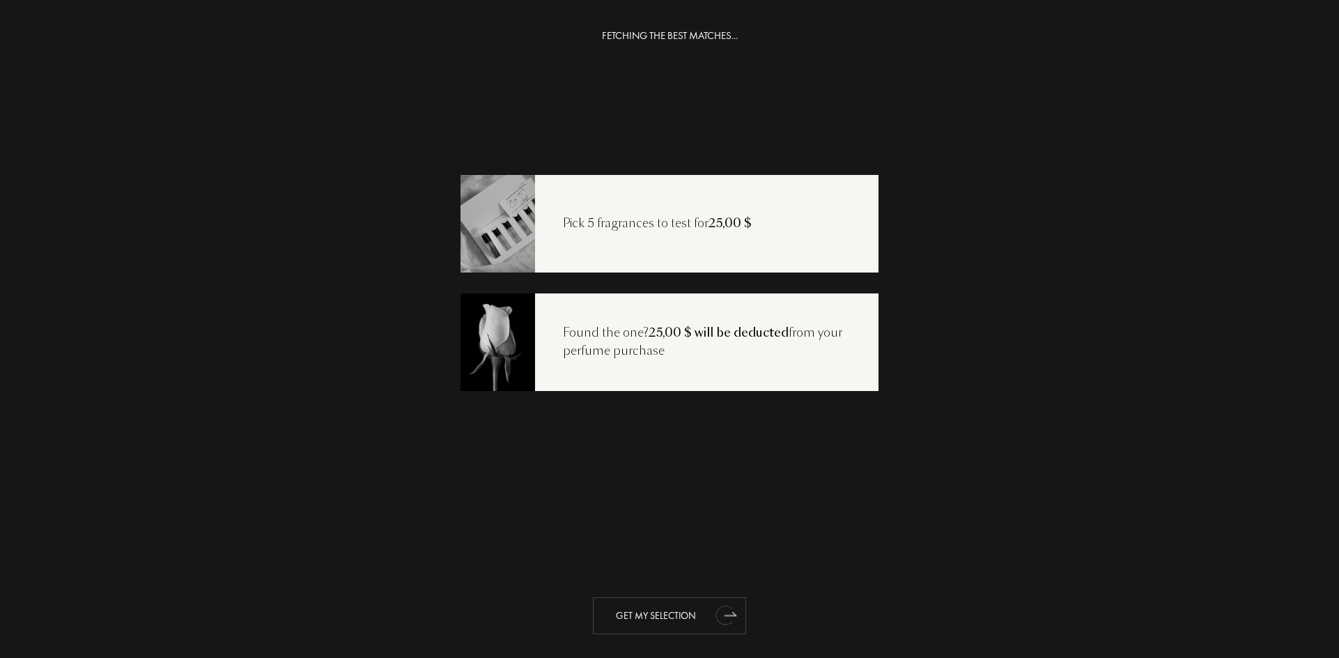
click at [712, 620] on icon "animation" at bounding box center [726, 615] width 28 height 28
